Goal: Task Accomplishment & Management: Manage account settings

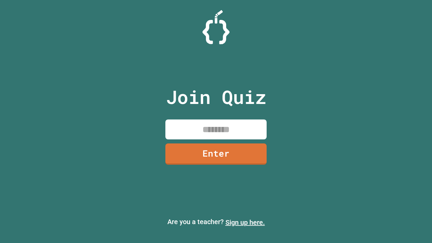
click at [245, 222] on link "Sign up here." at bounding box center [244, 222] width 39 height 8
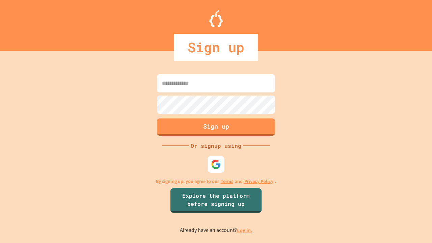
click at [245, 230] on link "Log in." at bounding box center [245, 230] width 16 height 7
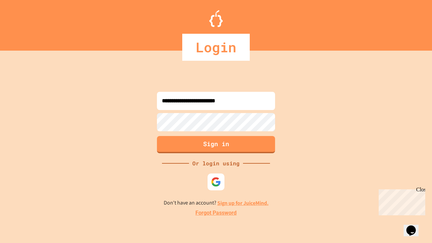
type input "**********"
